Goal: Navigation & Orientation: Find specific page/section

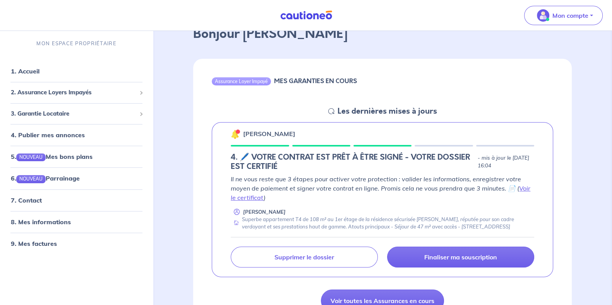
scroll to position [48, 0]
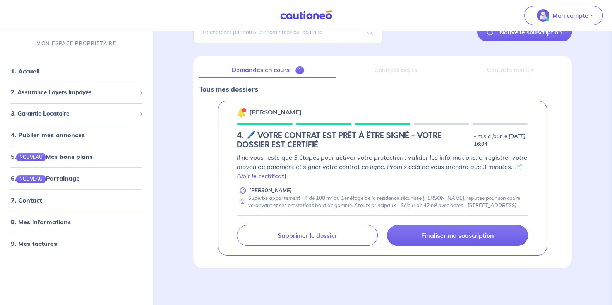
click at [394, 65] on div "Contrats actifs" at bounding box center [395, 70] width 106 height 16
click at [302, 67] on span "1" at bounding box center [299, 71] width 9 height 8
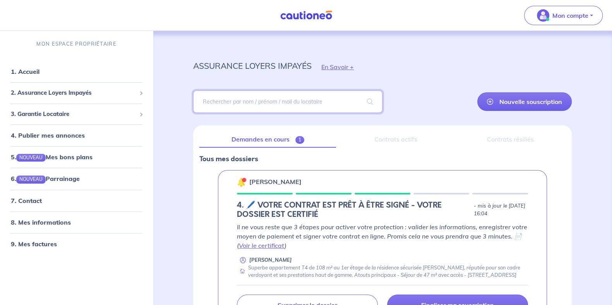
click at [282, 105] on input "search" at bounding box center [287, 102] width 189 height 22
click at [282, 101] on input "search" at bounding box center [287, 102] width 189 height 22
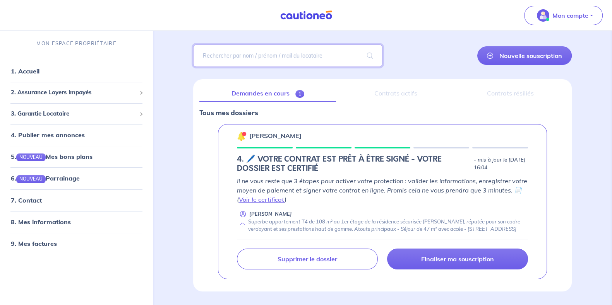
scroll to position [46, 0]
click at [55, 136] on link "4. Publier mes annonces" at bounding box center [47, 135] width 72 height 8
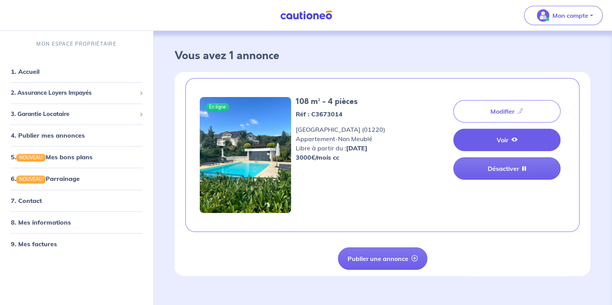
click at [486, 142] on link "Voir" at bounding box center [506, 140] width 107 height 22
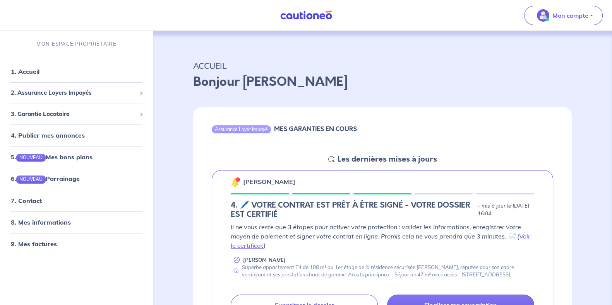
click at [180, 183] on div "Assurance Loyer Impayé MES GARANTIES EN COURS Les dernières mises à jours Natha…" at bounding box center [383, 234] width 416 height 272
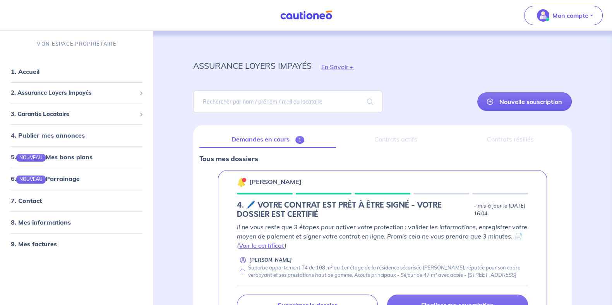
click at [175, 127] on div "assurance loyers impayés En Savoir + Nouvelle souscription Fermer Valider un lo…" at bounding box center [383, 194] width 416 height 288
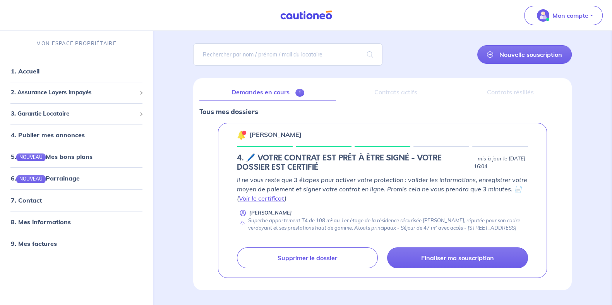
scroll to position [48, 0]
